Goal: Find specific page/section: Find specific page/section

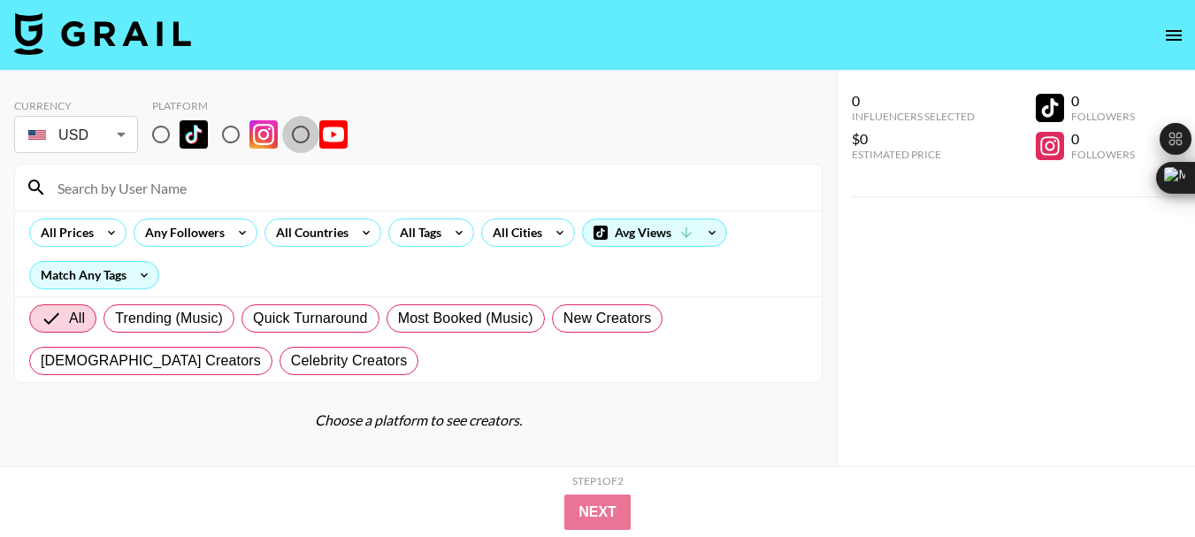
click at [308, 136] on input "radio" at bounding box center [300, 134] width 37 height 37
radio input "true"
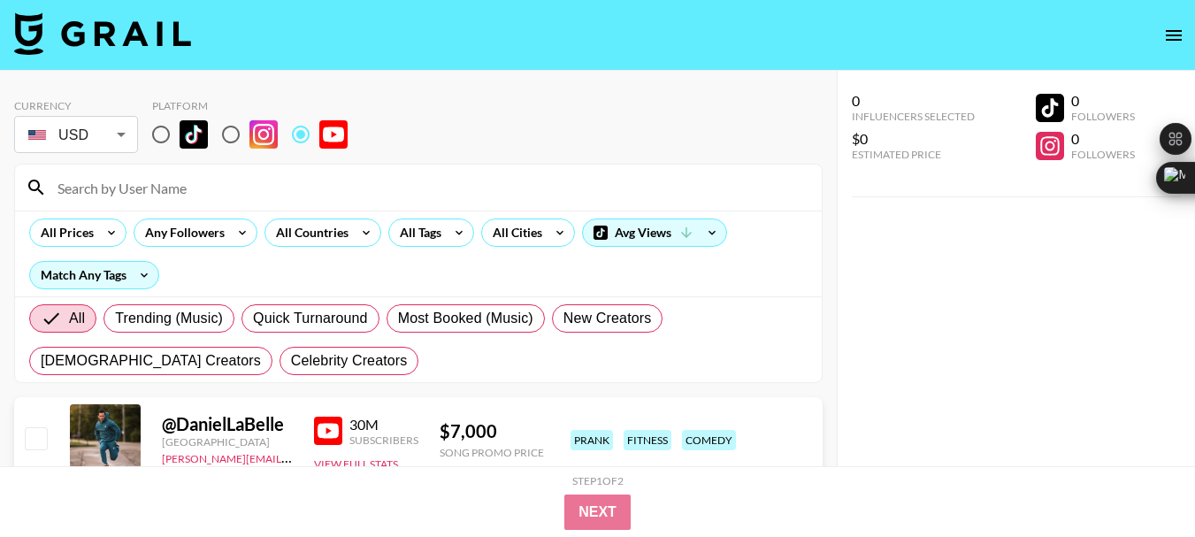
click at [96, 187] on input at bounding box center [429, 187] width 764 height 28
paste input "@aragusea"
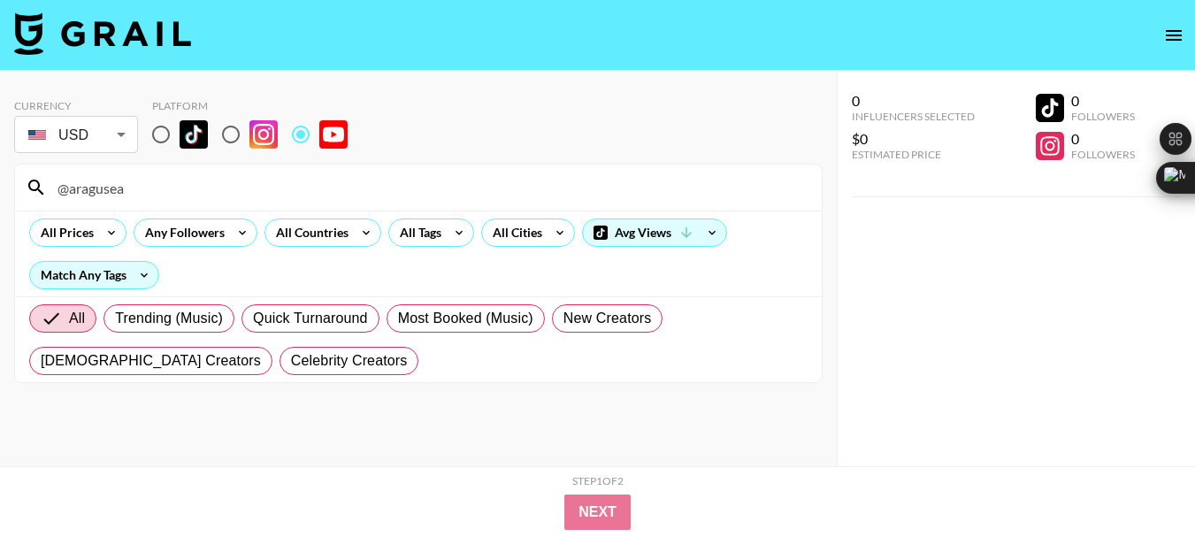
type input "@aragusea"
click at [98, 194] on input "@aragusea" at bounding box center [429, 187] width 764 height 28
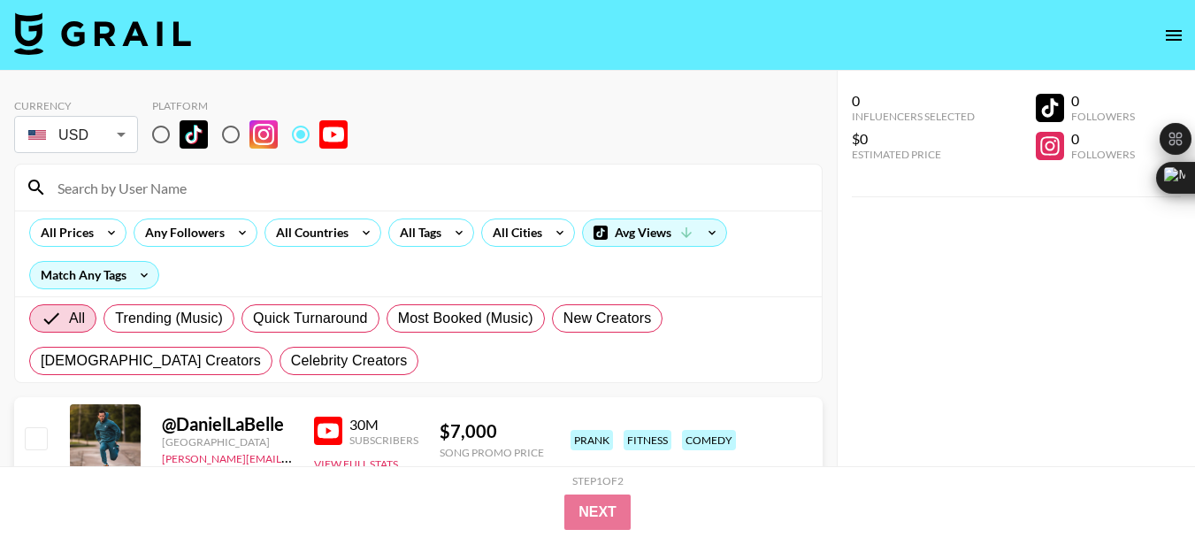
paste input "@fillslawncareshorts"
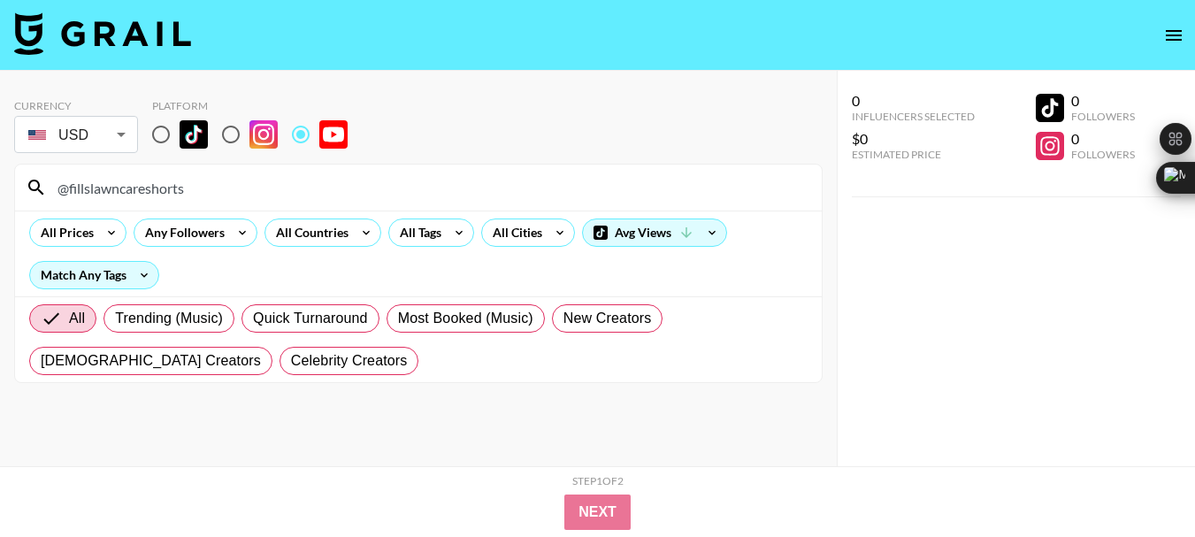
type input "@fillslawncareshorts"
click at [129, 173] on div "@fillslawncareshorts" at bounding box center [418, 188] width 807 height 46
click at [129, 188] on input "@fillslawncareshorts" at bounding box center [429, 187] width 764 height 28
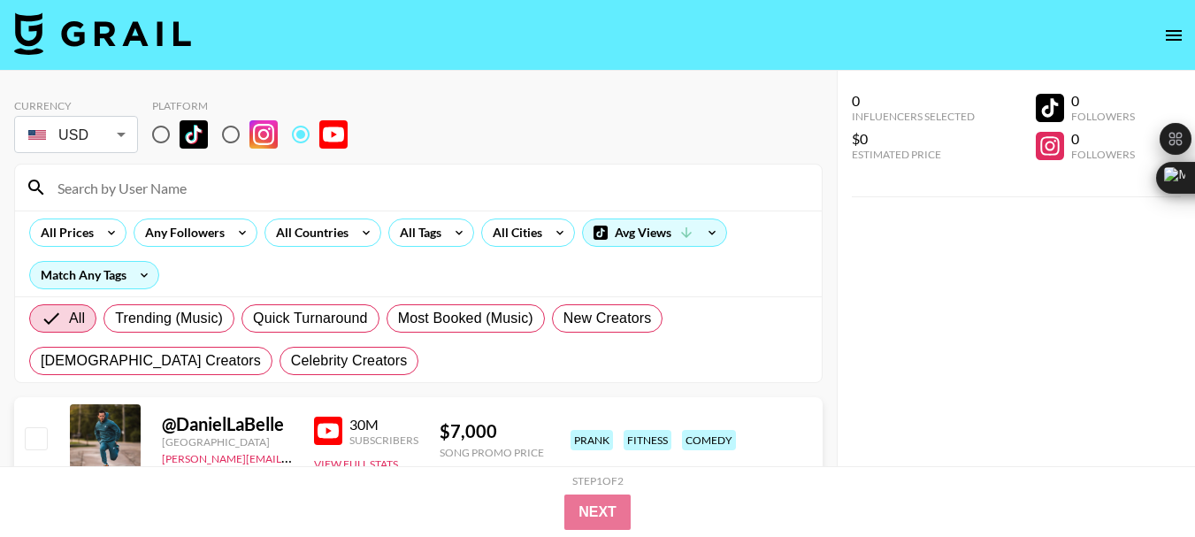
paste input "@TheBoringChannelShorts"
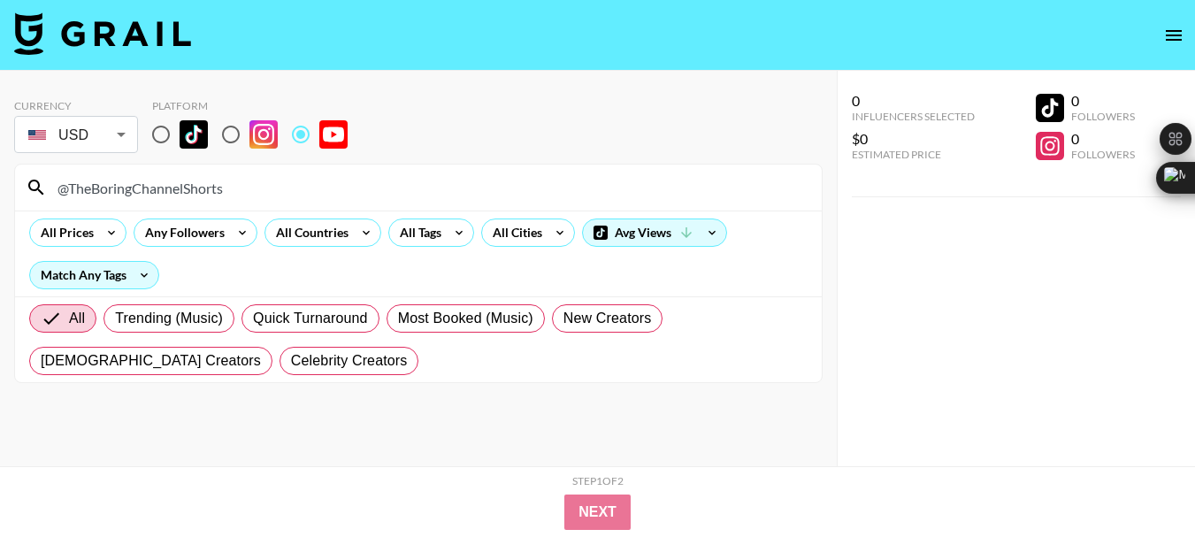
type input "@TheBoringChannelShorts"
click at [106, 194] on input "@TheBoringChannelShorts" at bounding box center [429, 187] width 764 height 28
click at [107, 194] on input "@TheBoringChannelShorts" at bounding box center [429, 187] width 764 height 28
click at [107, 192] on input "@TheBoringChannelShorts" at bounding box center [429, 187] width 764 height 28
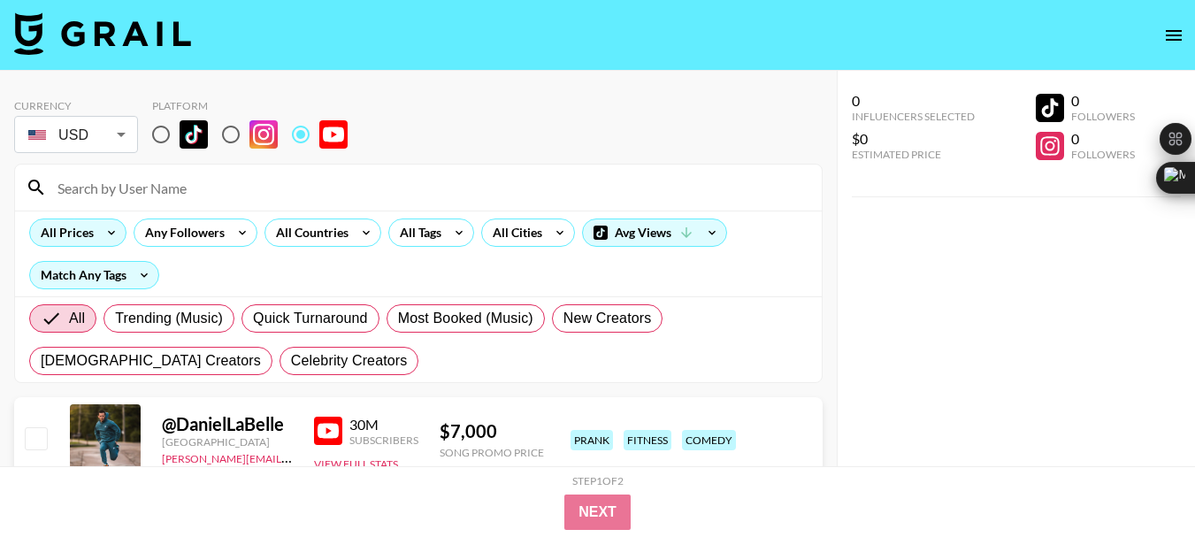
paste input "@hashtagthecannons"
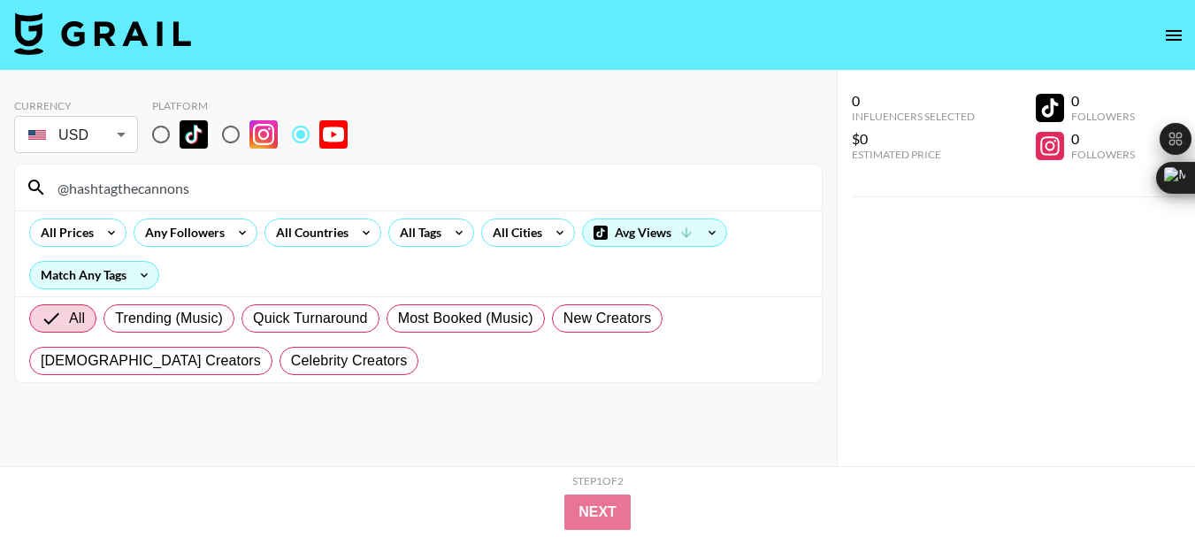
type input "@hashtagthecannons"
click at [146, 196] on input "@hashtagthecannons" at bounding box center [429, 187] width 764 height 28
click at [147, 196] on input "@hashtagthecannons" at bounding box center [429, 187] width 764 height 28
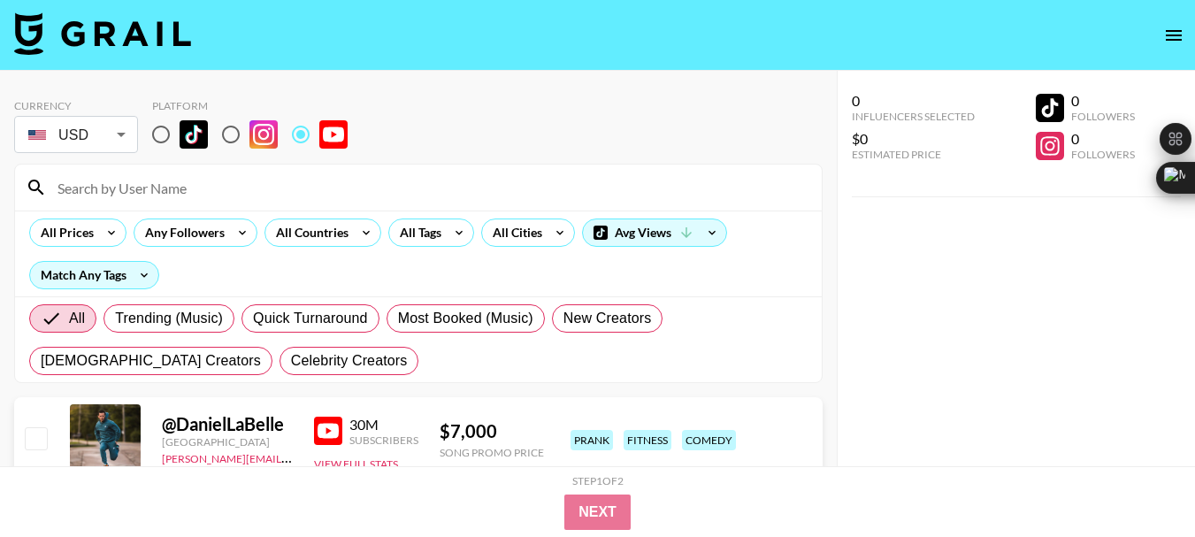
paste input "@AmauryGuichonChef"
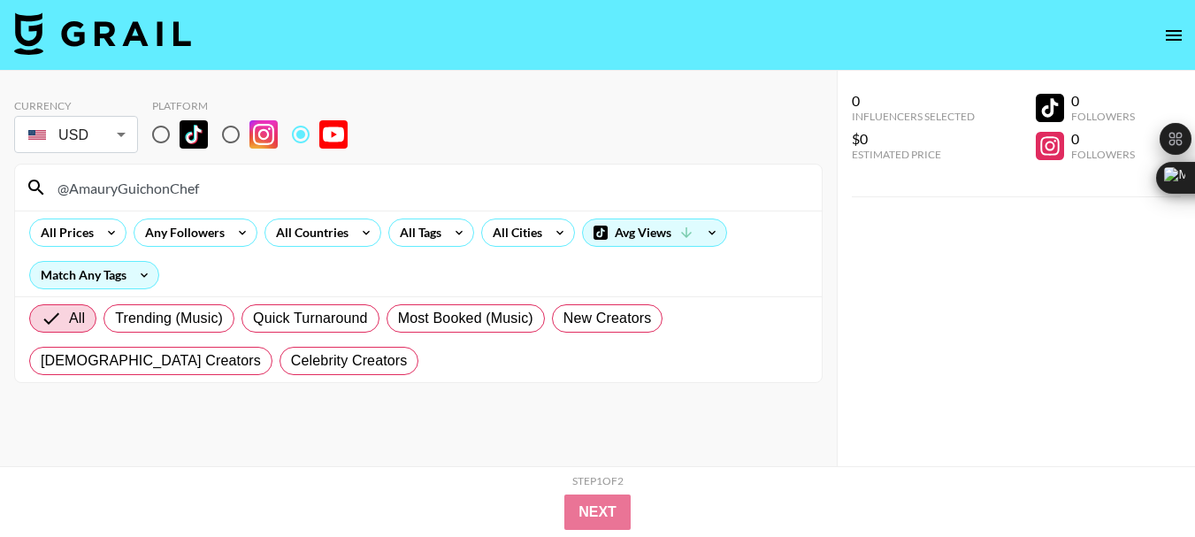
type input "@AmauryGuichonChef"
click at [97, 189] on input "@AmauryGuichonChef" at bounding box center [429, 187] width 764 height 28
click at [96, 188] on input "@AmauryGuichonChef" at bounding box center [429, 187] width 764 height 28
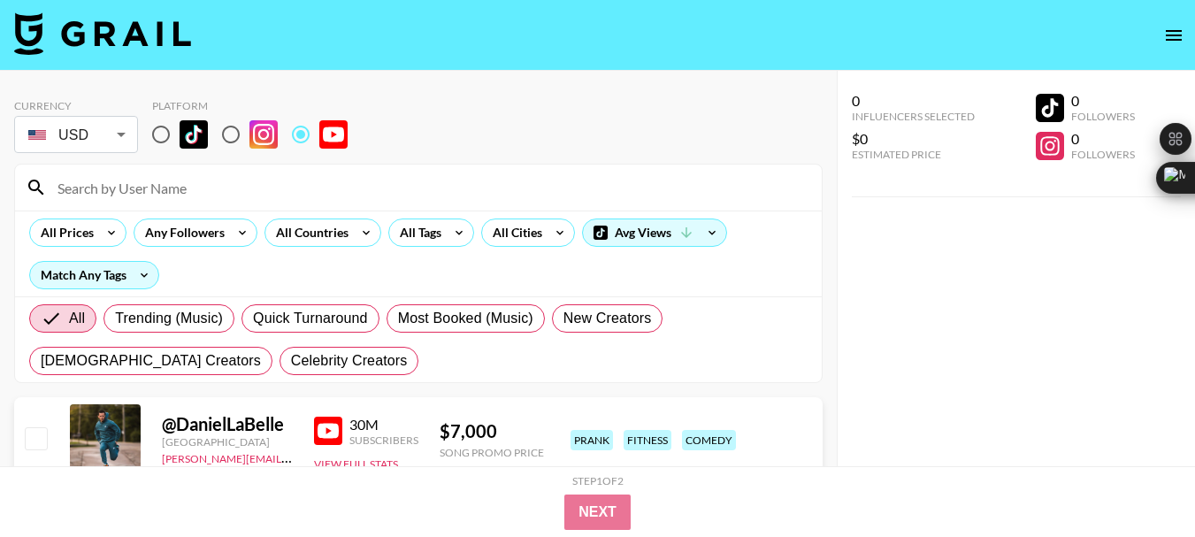
paste input "@StephLovesLove"
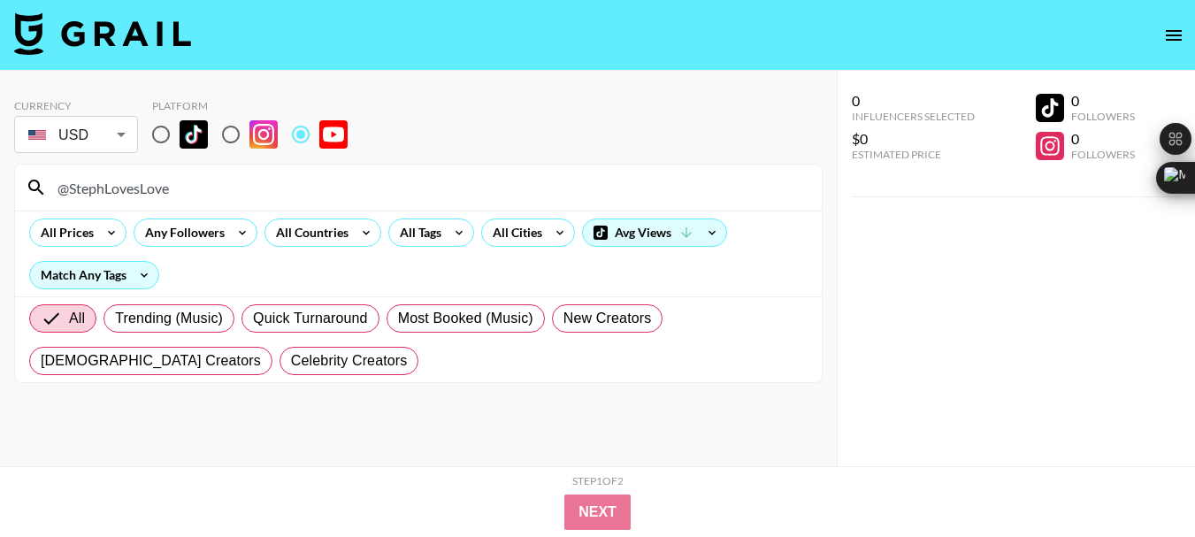
type input "@StephLovesLove"
click at [142, 196] on input "@StephLovesLove" at bounding box center [429, 187] width 764 height 28
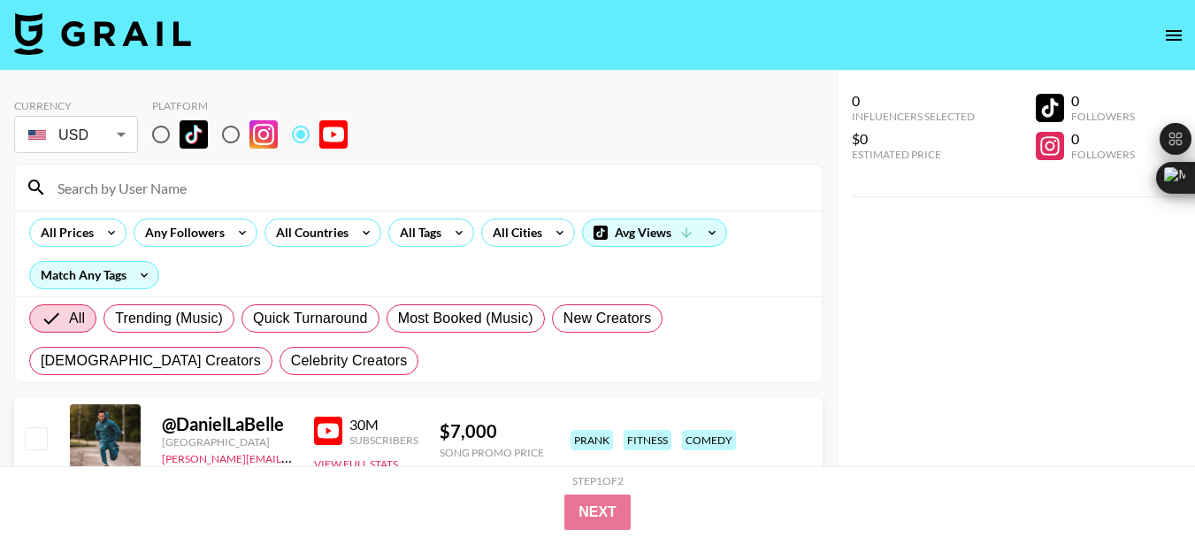
paste input "@theyuhfamily"
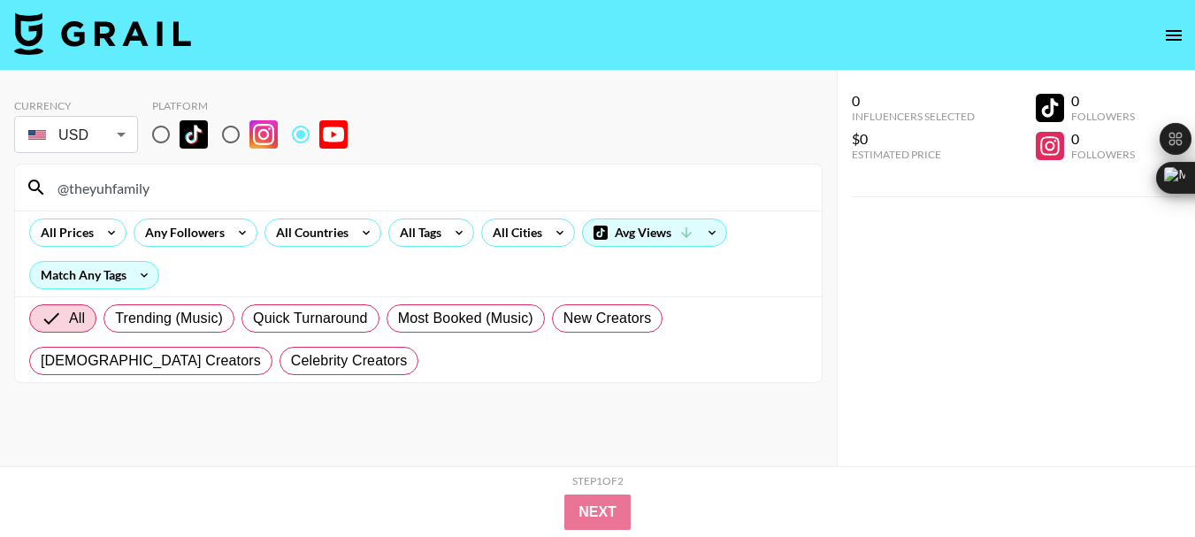
type input "@theyuhfamily"
